Goal: Transaction & Acquisition: Purchase product/service

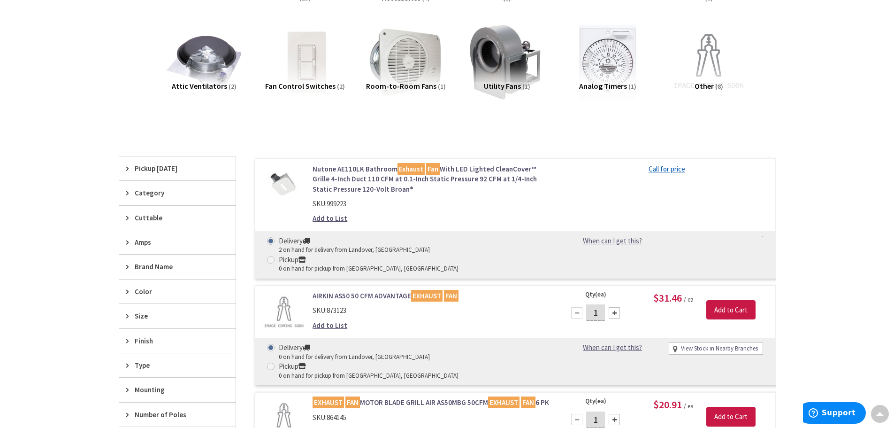
scroll to position [222, 0]
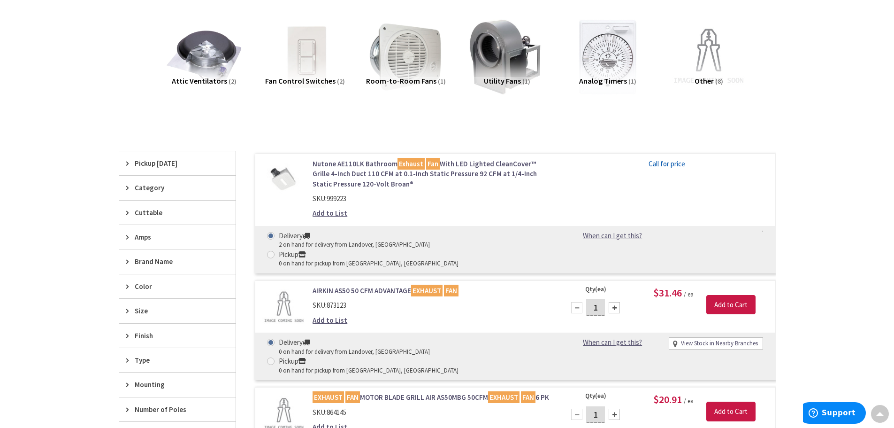
click at [142, 189] on span "Category" at bounding box center [173, 188] width 77 height 10
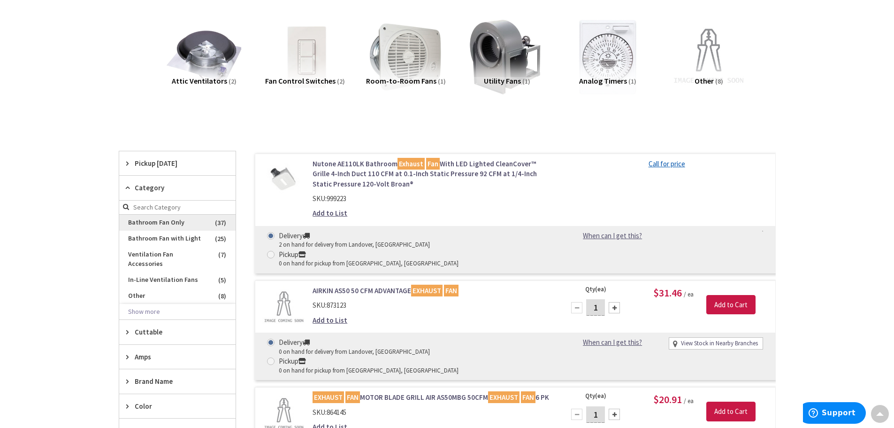
click at [161, 225] on span "Bathroom Fan Only" at bounding box center [177, 223] width 116 height 16
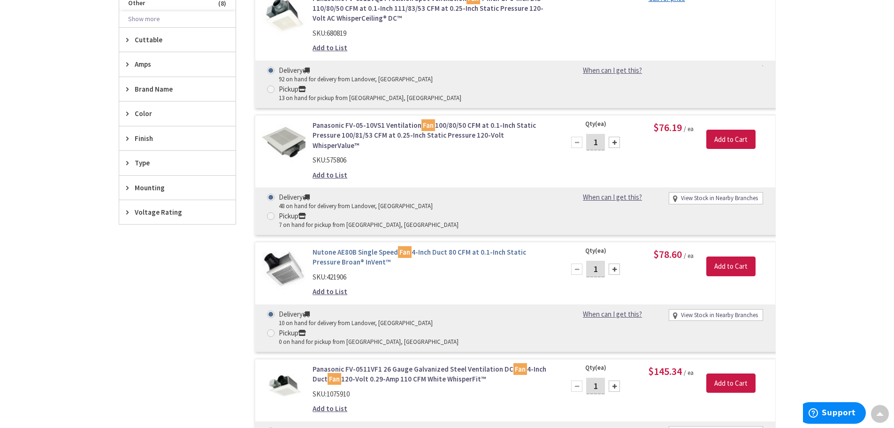
scroll to position [550, 0]
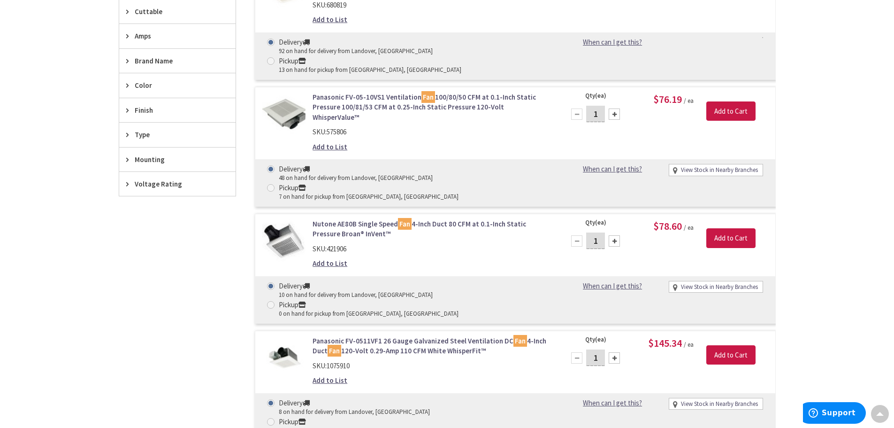
click at [459, 336] on link "Panasonic FV-0511VF1 26 Gauge Galvanized Steel Ventilation DC Fan 4-Inch Duct F…" at bounding box center [432, 346] width 239 height 20
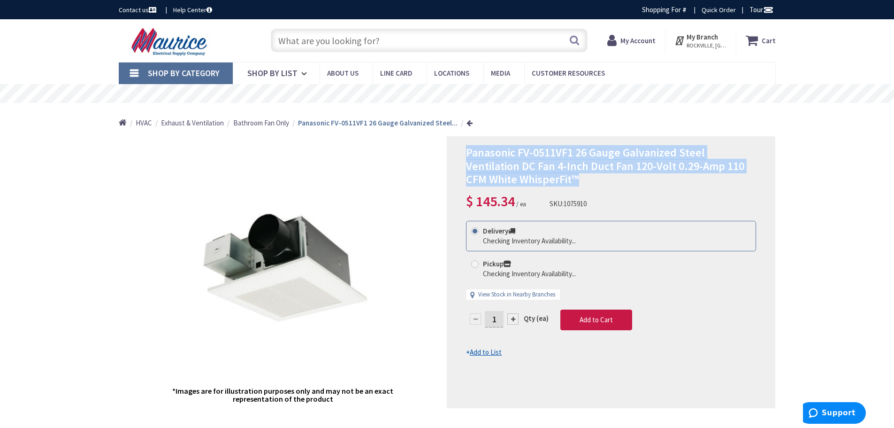
type input "[STREET_ADDRESS][MEDICAL_DATA]"
drag, startPoint x: 583, startPoint y: 179, endPoint x: 468, endPoint y: 156, distance: 117.3
click at [468, 156] on h1 "Panasonic FV-0511VF1 26 Gauge Galvanized Steel Ventilation DC Fan 4-Inch Duct F…" at bounding box center [611, 166] width 290 height 40
copy span "Panasonic FV-0511VF1 26 Gauge Galvanized Steel Ventilation DC Fan 4-Inch Duct F…"
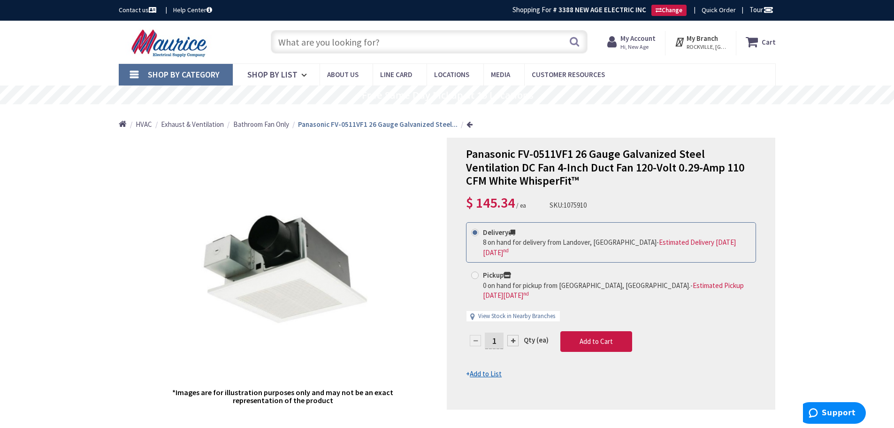
click at [338, 39] on input "text" at bounding box center [429, 41] width 317 height 23
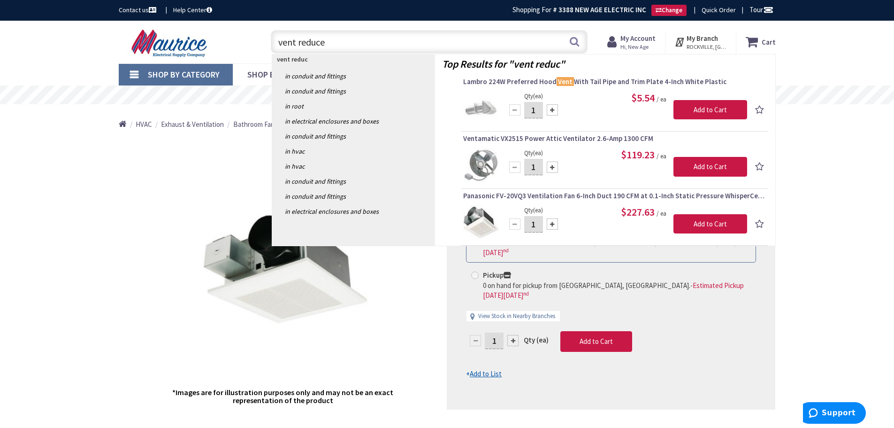
type input "vent reducer"
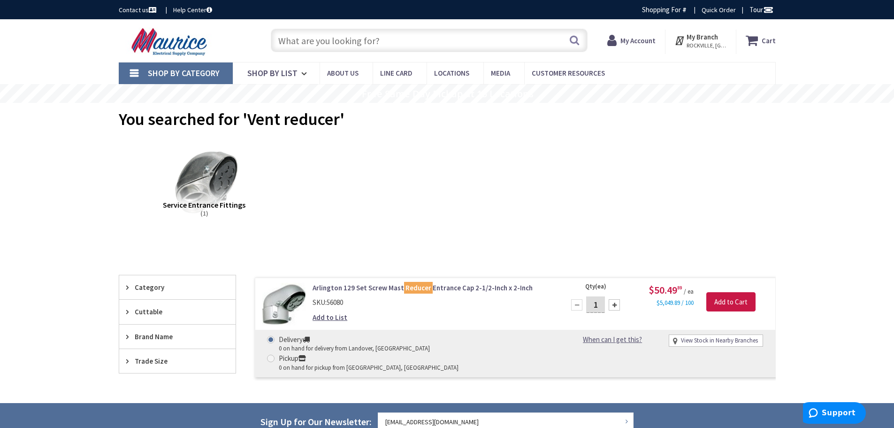
click at [312, 46] on input "text" at bounding box center [429, 40] width 317 height 23
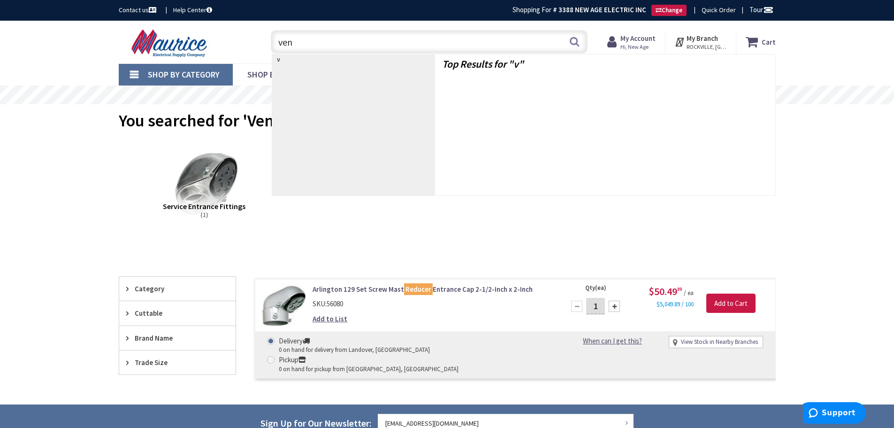
type input "vent"
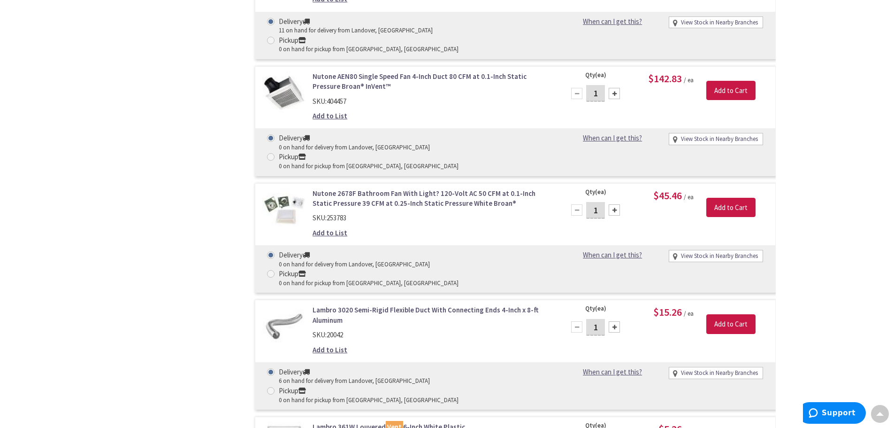
scroll to position [5042, 0]
